Goal: Task Accomplishment & Management: Use online tool/utility

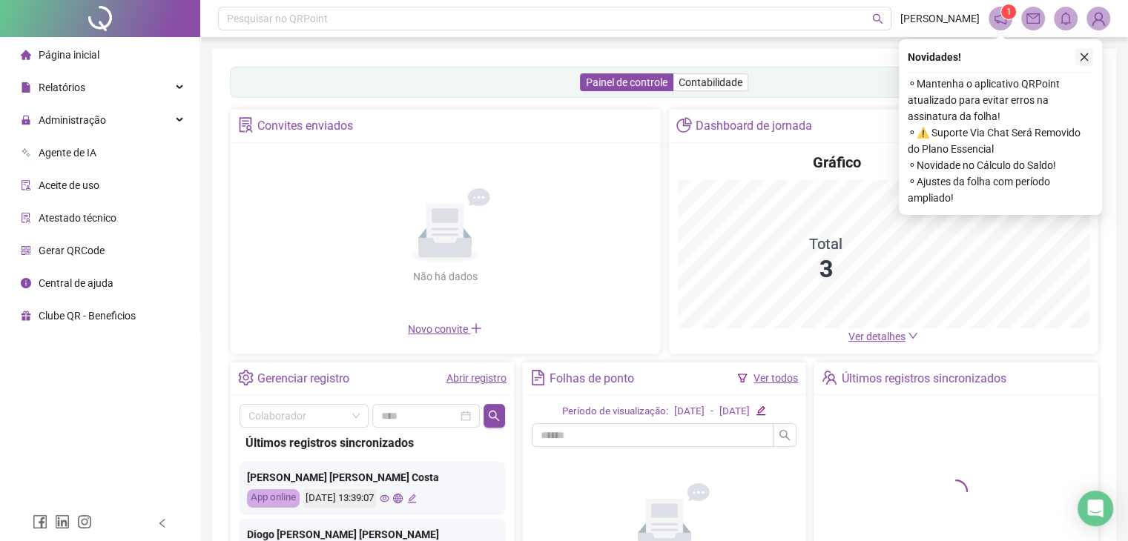
click at [1089, 52] on icon "close" at bounding box center [1084, 57] width 10 height 10
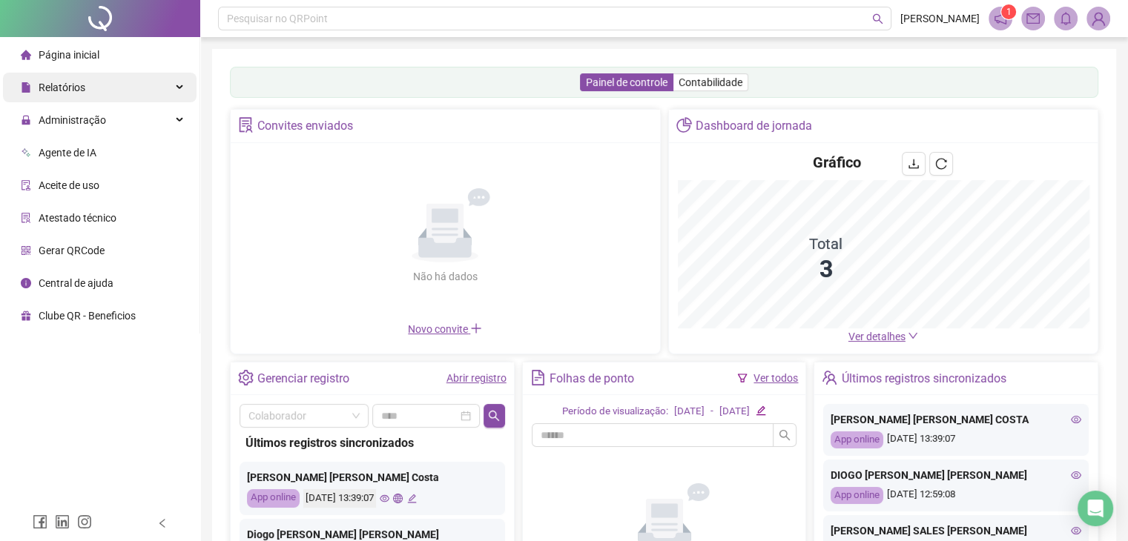
click at [87, 92] on div "Relatórios" at bounding box center [100, 88] width 194 height 30
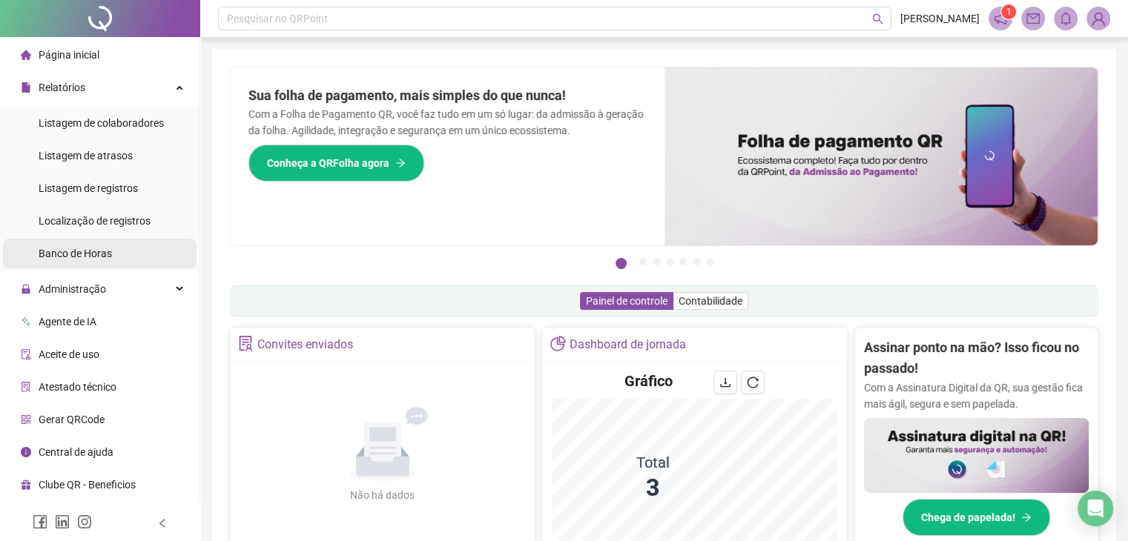
click at [92, 260] on div "Banco de Horas" at bounding box center [75, 254] width 73 height 30
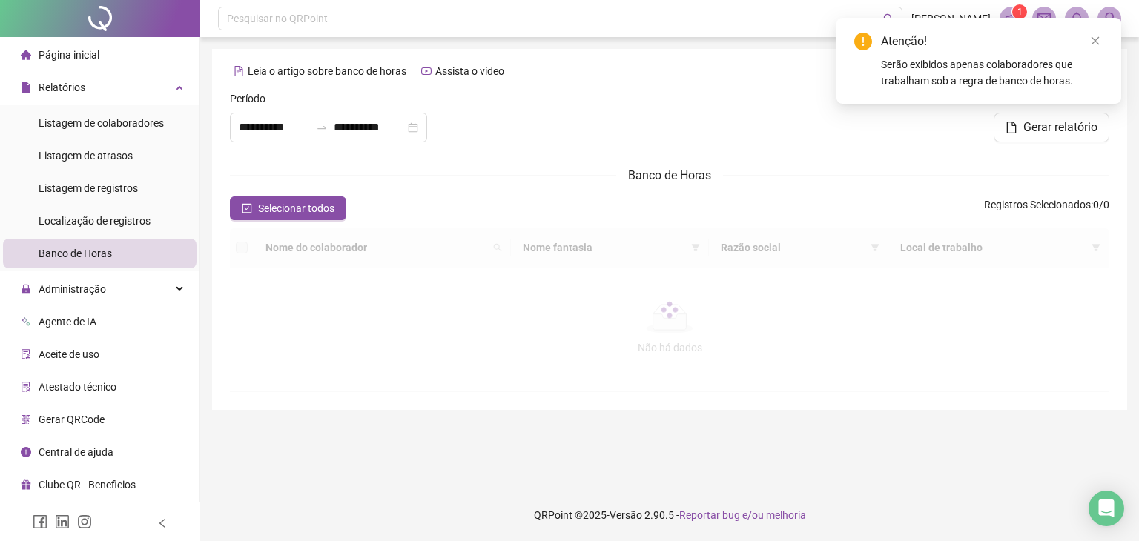
type input "**********"
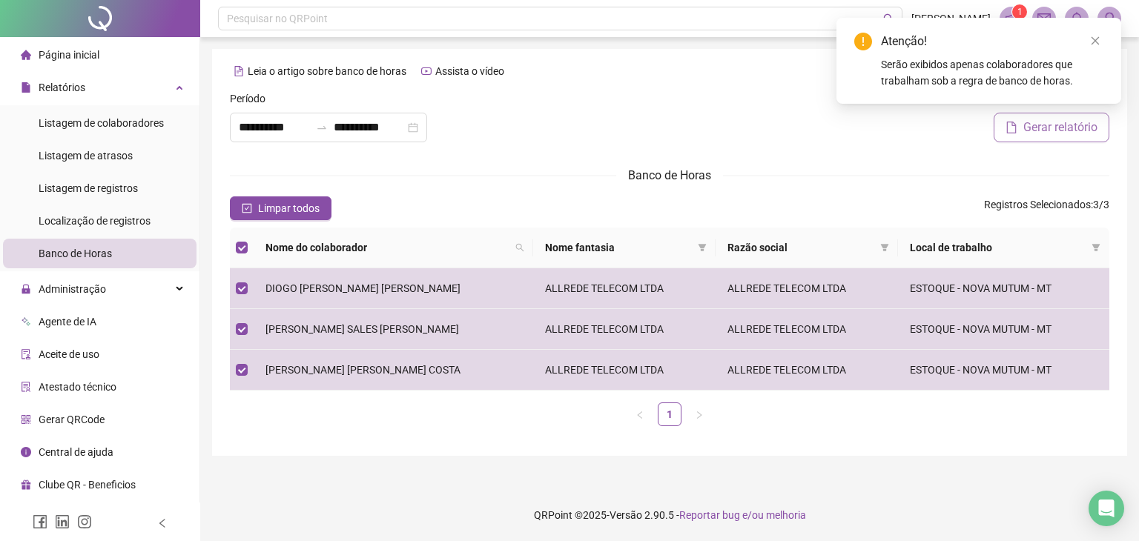
click at [1015, 122] on icon "file" at bounding box center [1012, 128] width 12 height 12
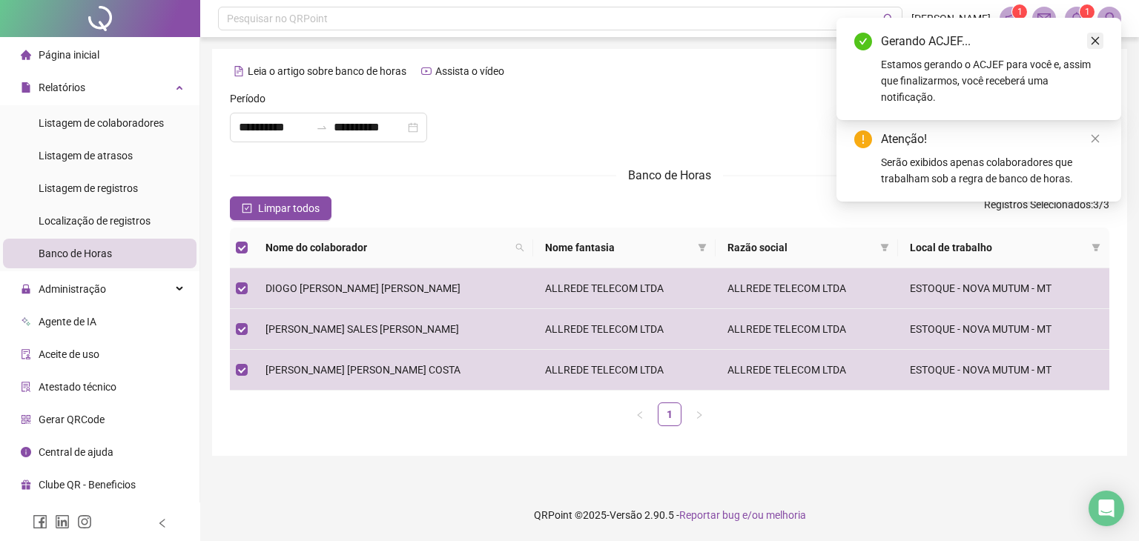
click at [1098, 34] on link "Close" at bounding box center [1095, 41] width 16 height 16
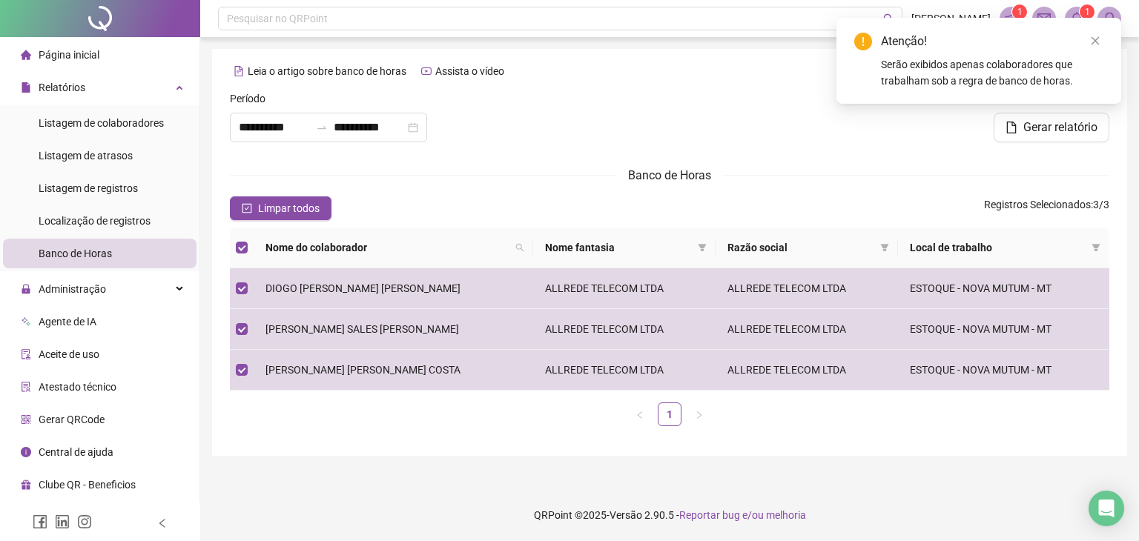
click at [1098, 34] on link "Close" at bounding box center [1095, 41] width 16 height 16
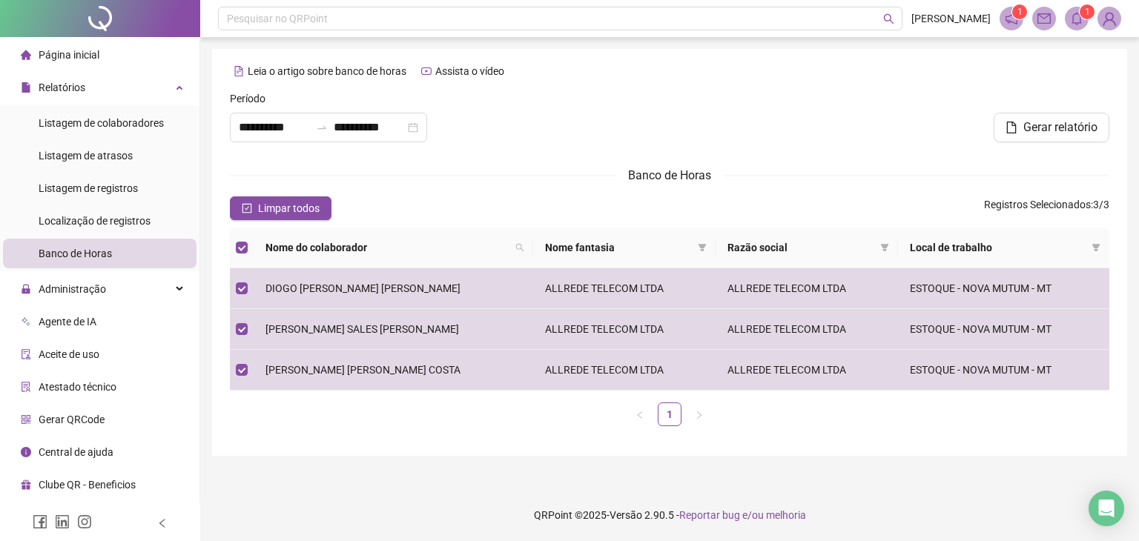
click at [1075, 22] on icon "bell" at bounding box center [1077, 18] width 10 height 13
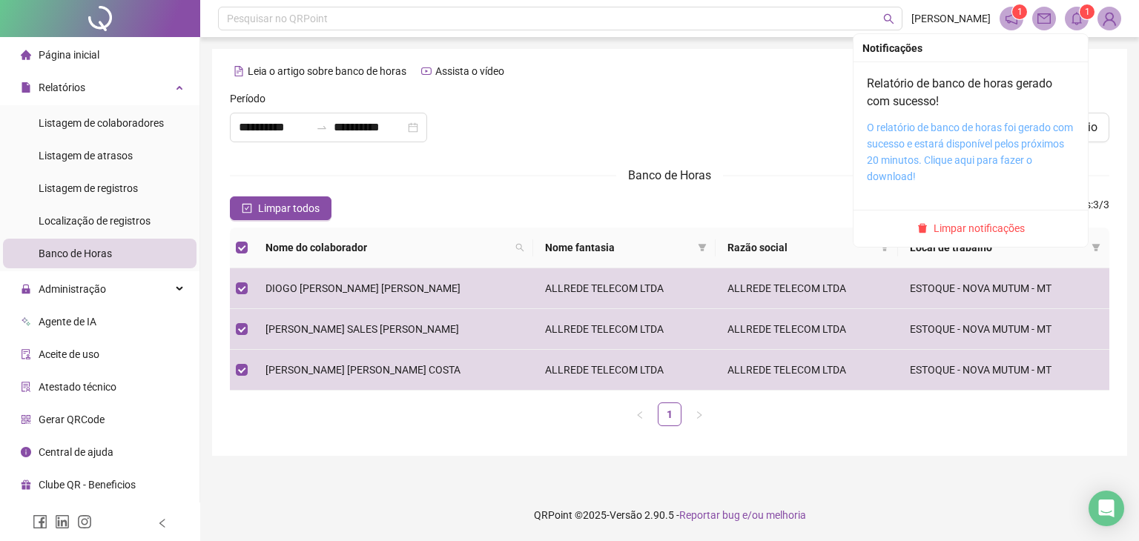
click at [902, 157] on link "O relatório de banco de horas foi gerado com sucesso e estará disponível pelos …" at bounding box center [970, 152] width 206 height 61
